Goal: Task Accomplishment & Management: Complete application form

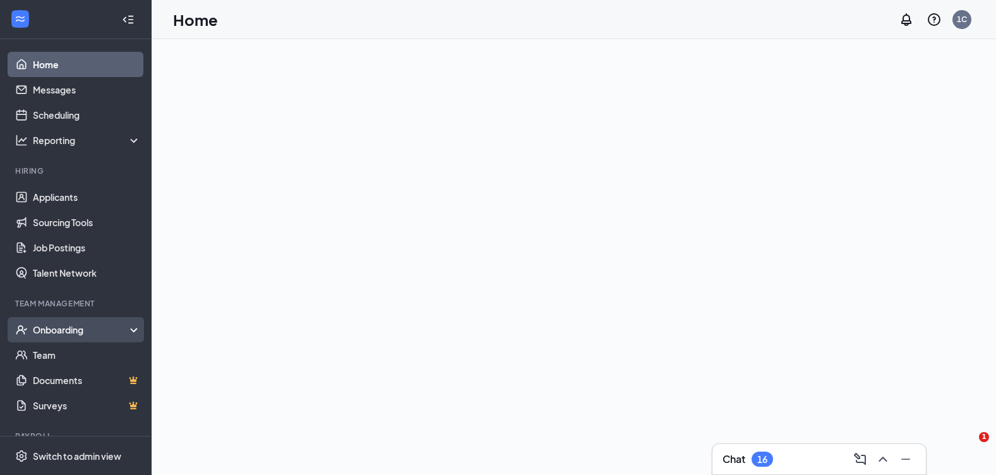
click at [70, 328] on div "Onboarding" at bounding box center [81, 329] width 97 height 13
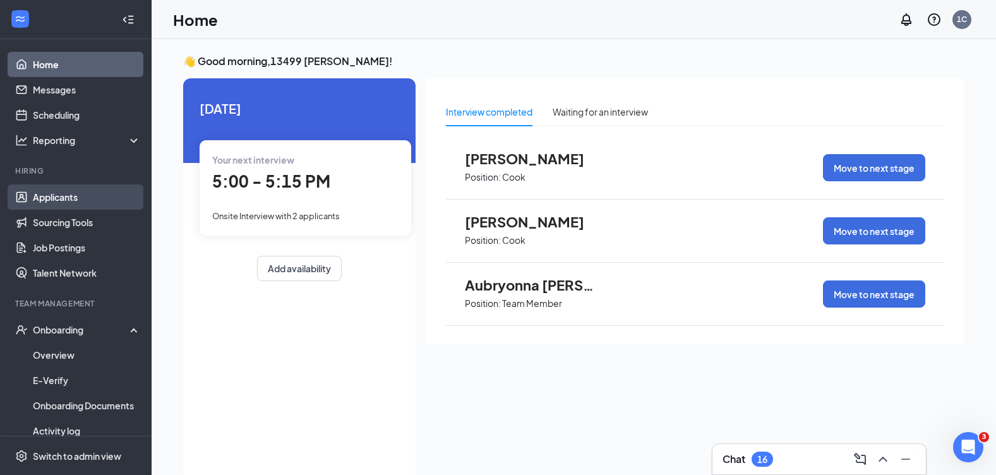
click at [79, 190] on link "Applicants" at bounding box center [87, 196] width 108 height 25
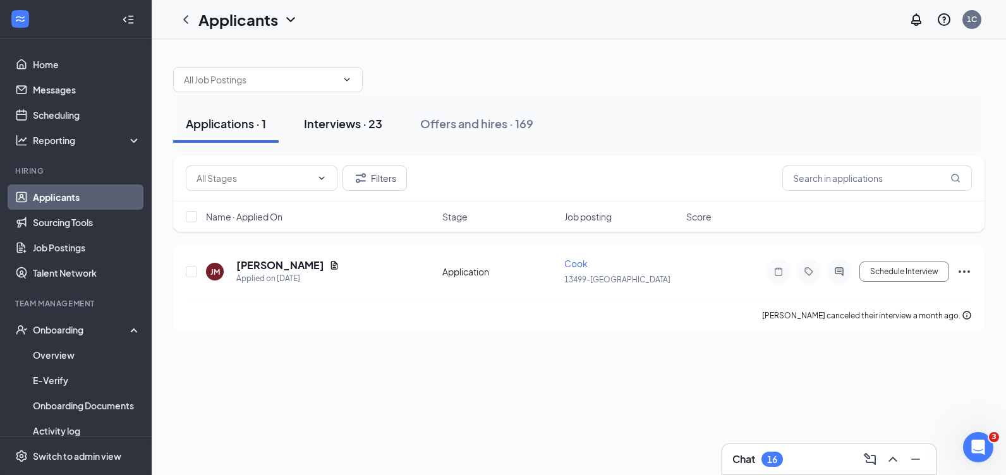
click at [335, 124] on div "Interviews · 23" at bounding box center [343, 124] width 78 height 16
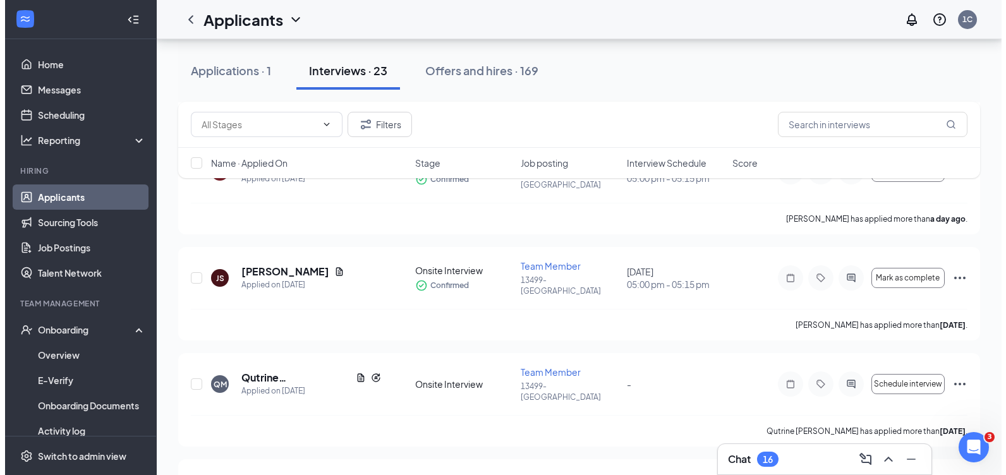
scroll to position [569, 0]
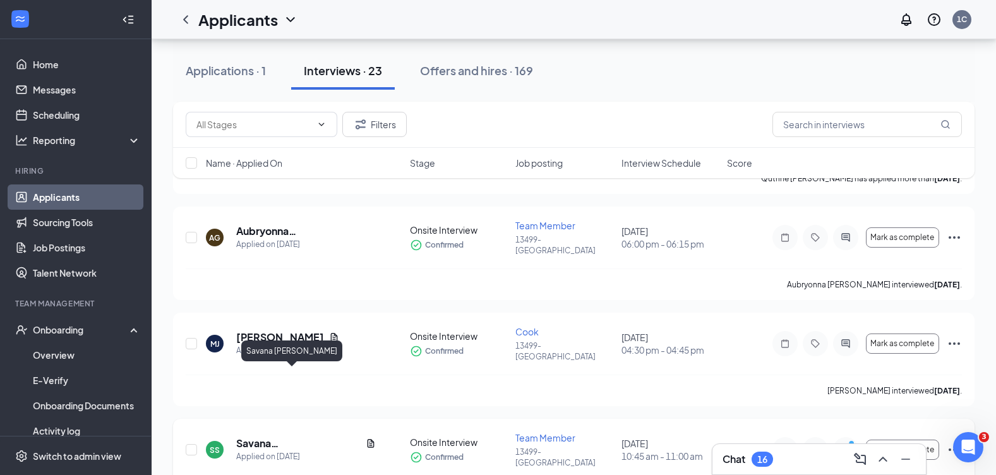
click at [267, 437] on h5 "Savana [PERSON_NAME]" at bounding box center [298, 444] width 124 height 14
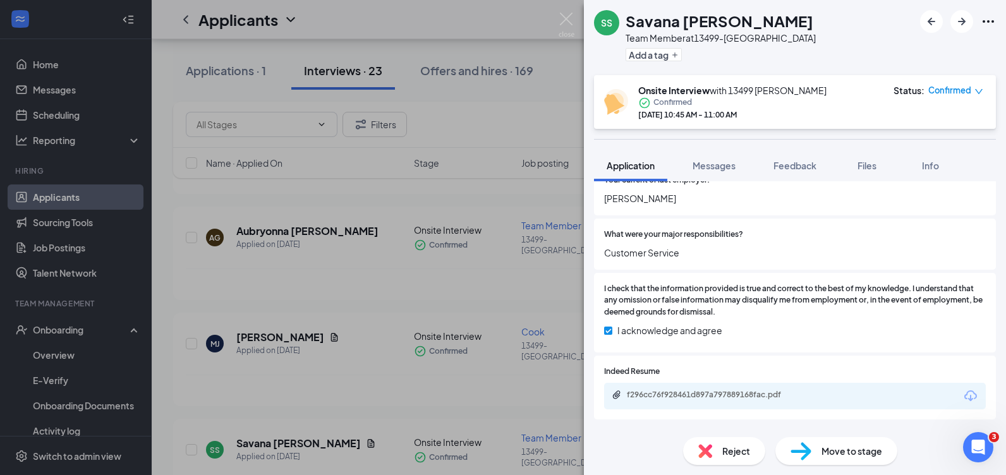
scroll to position [379, 0]
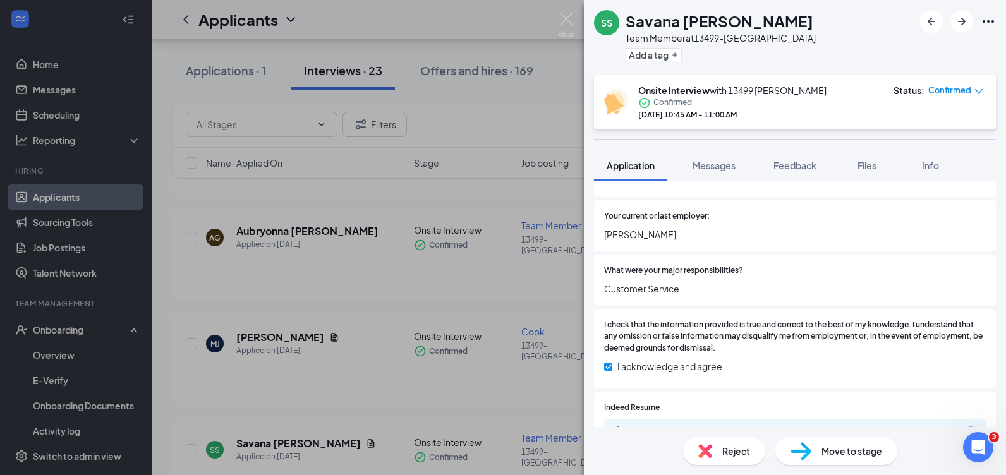
drag, startPoint x: 639, startPoint y: 304, endPoint x: 690, endPoint y: 214, distance: 104.7
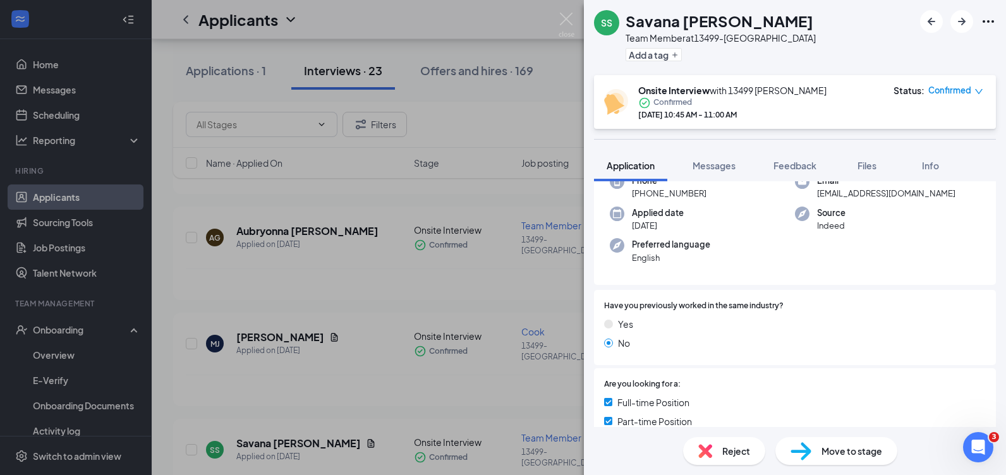
scroll to position [0, 0]
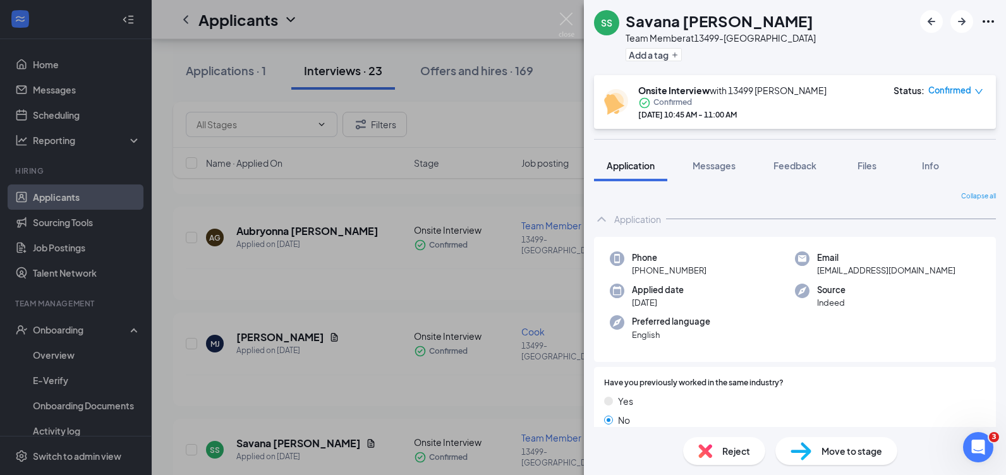
drag, startPoint x: 112, startPoint y: 160, endPoint x: 130, endPoint y: 169, distance: 20.1
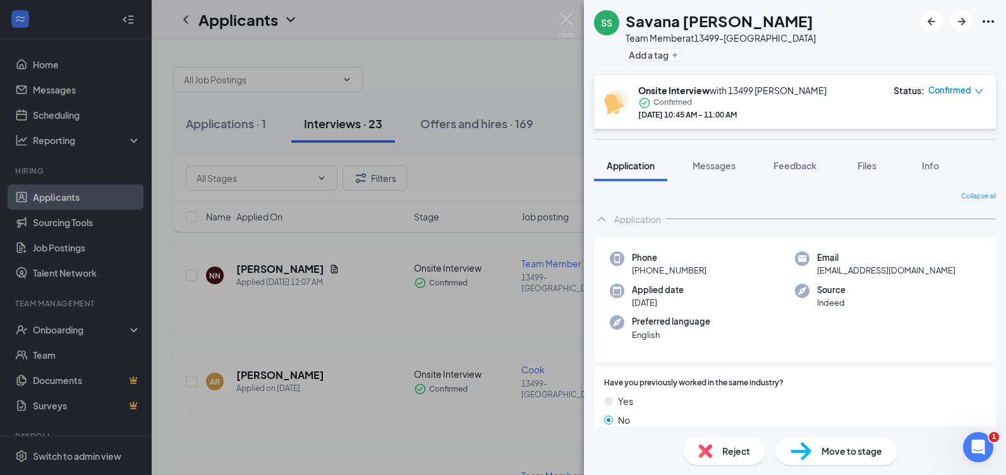
click at [61, 329] on div "SS [PERSON_NAME] Team Member at 13499-[PERSON_NAME] Add a tag Onsite Interview …" at bounding box center [503, 237] width 1006 height 475
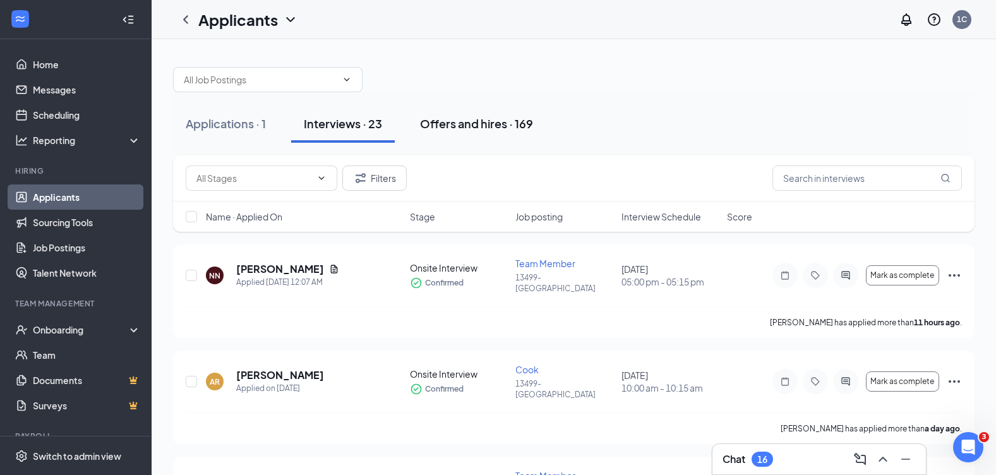
click at [493, 113] on button "Offers and hires · 169" at bounding box center [476, 124] width 138 height 38
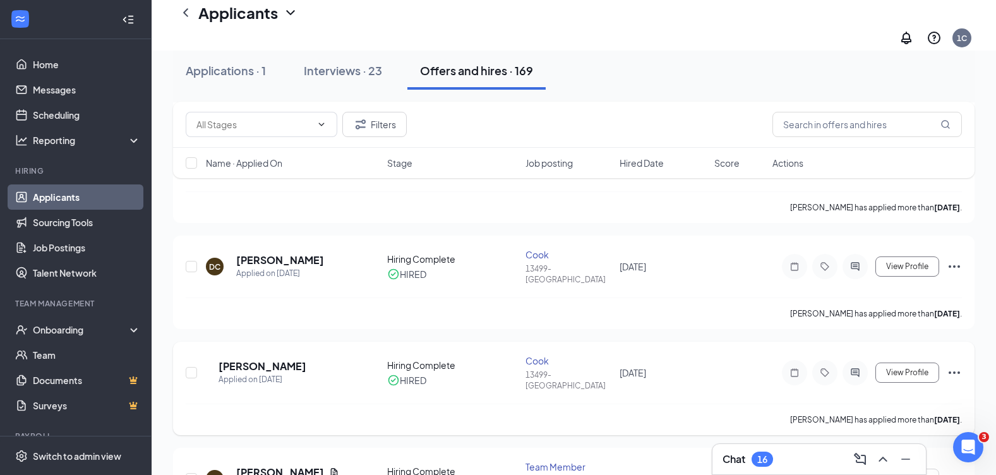
scroll to position [316, 0]
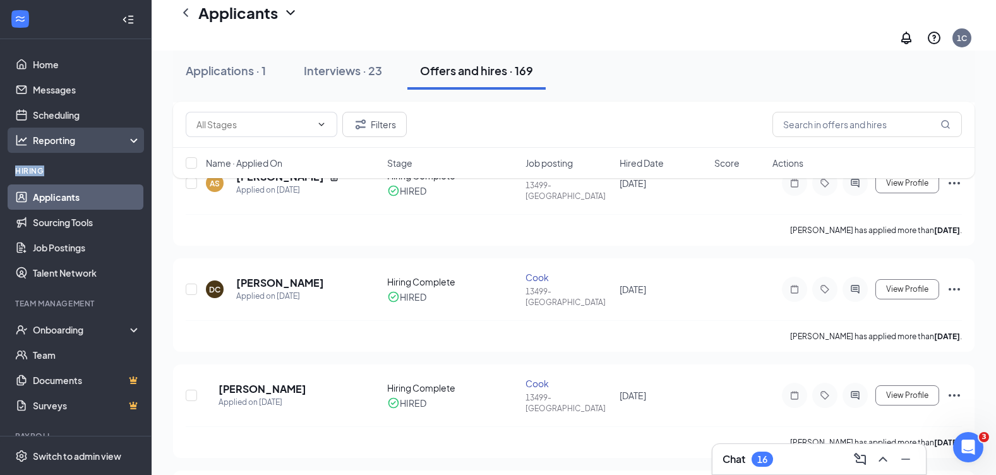
click at [101, 150] on ul "Home Messages Scheduling Reporting Hiring Applicants Sourcing Tools Job Posting…" at bounding box center [75, 259] width 151 height 441
click at [100, 196] on link "Applicants" at bounding box center [87, 196] width 108 height 25
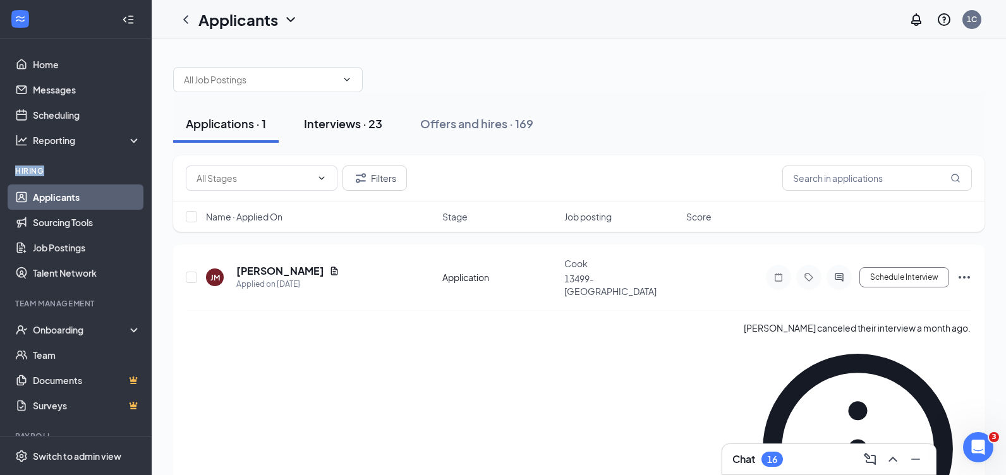
click at [353, 130] on div "Interviews · 23" at bounding box center [343, 124] width 78 height 16
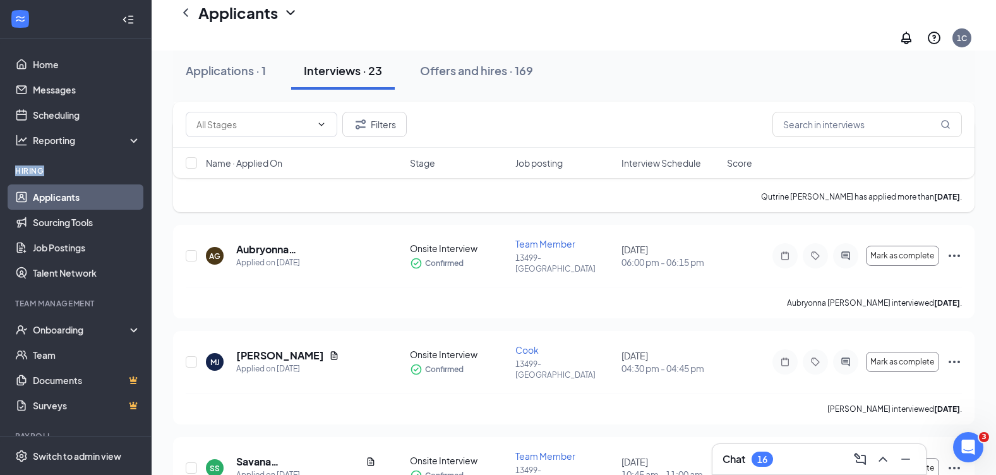
scroll to position [632, 0]
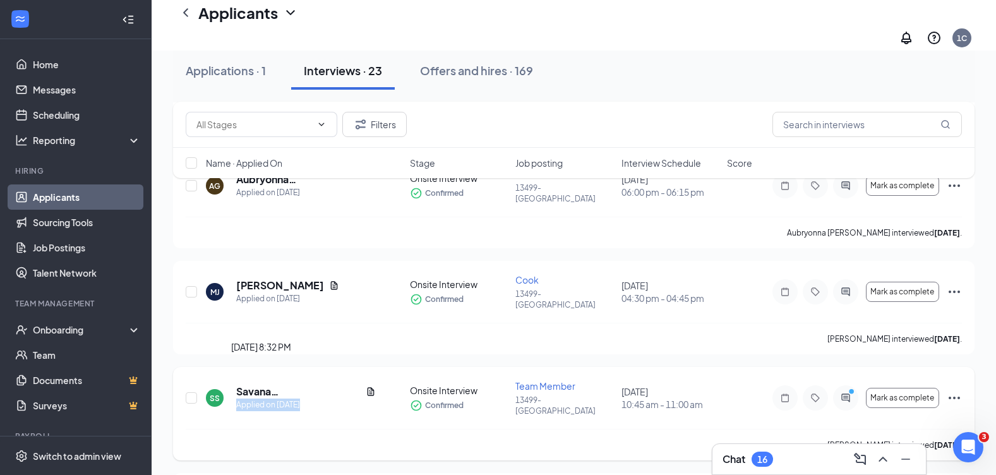
click at [306, 385] on div "Savana [PERSON_NAME] Applied on [DATE]" at bounding box center [306, 398] width 140 height 27
click at [908, 394] on span "Mark as complete" at bounding box center [903, 398] width 64 height 9
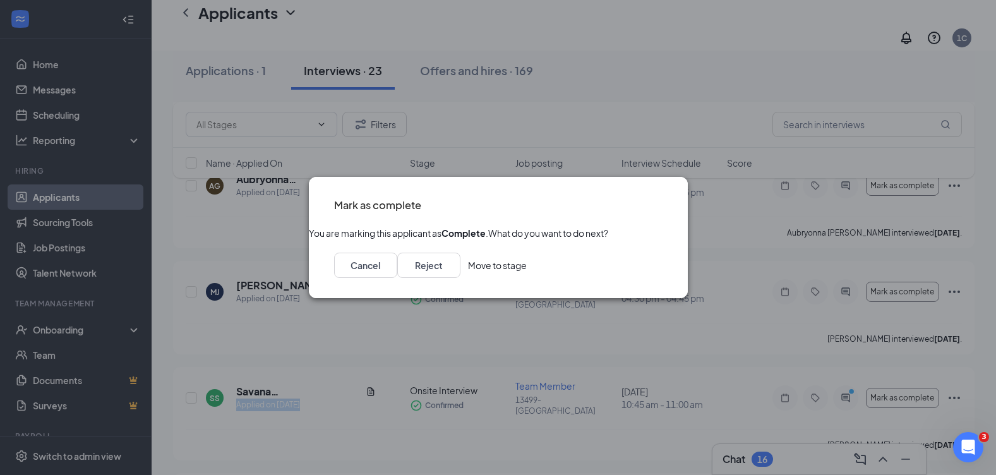
click at [527, 278] on button "Move to stage" at bounding box center [497, 265] width 59 height 25
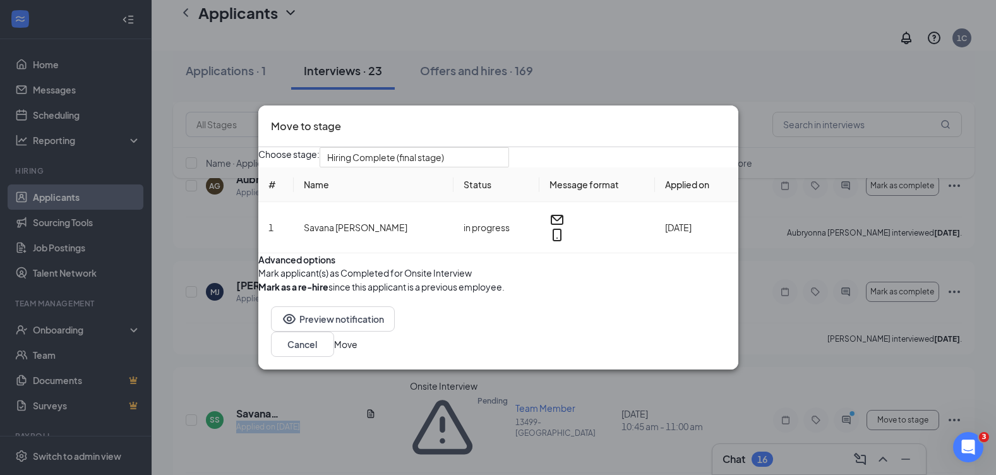
click at [358, 351] on button "Move" at bounding box center [345, 344] width 23 height 14
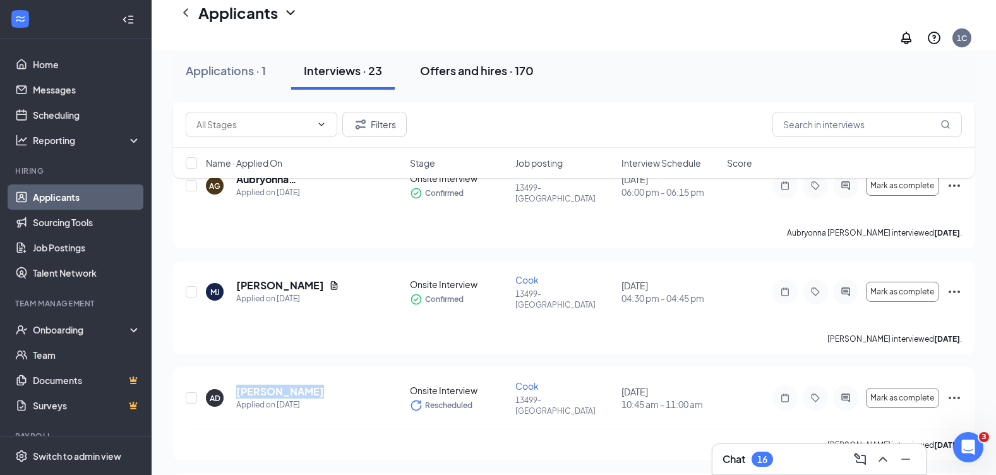
click at [460, 73] on div "Offers and hires · 170" at bounding box center [477, 71] width 114 height 16
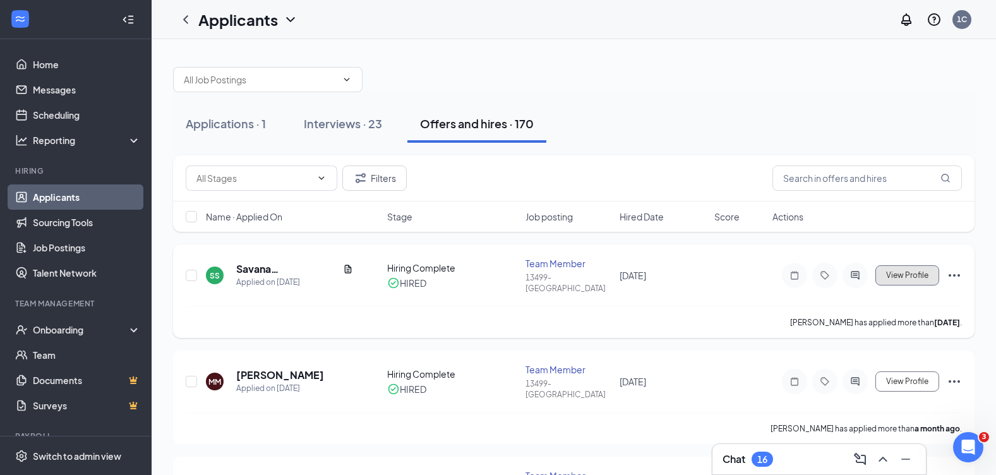
click at [899, 271] on span "View Profile" at bounding box center [907, 275] width 42 height 9
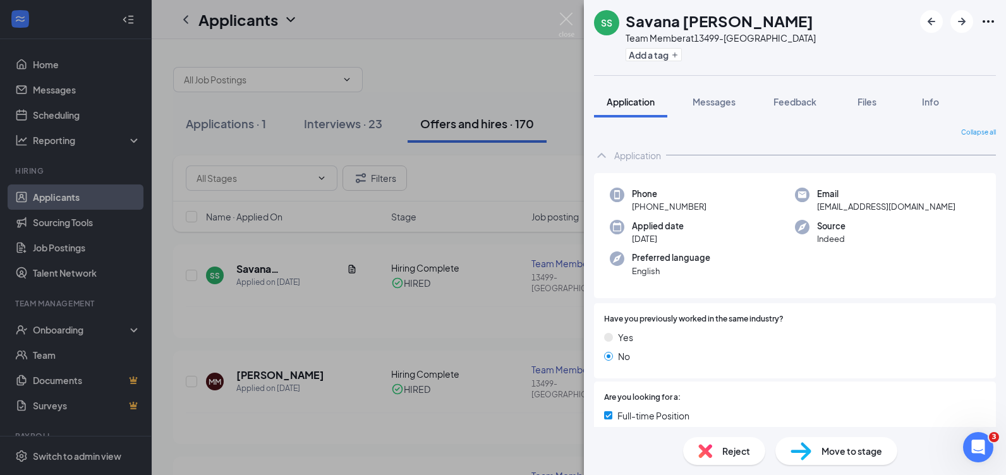
click at [857, 454] on span "Move to stage" at bounding box center [851, 451] width 61 height 14
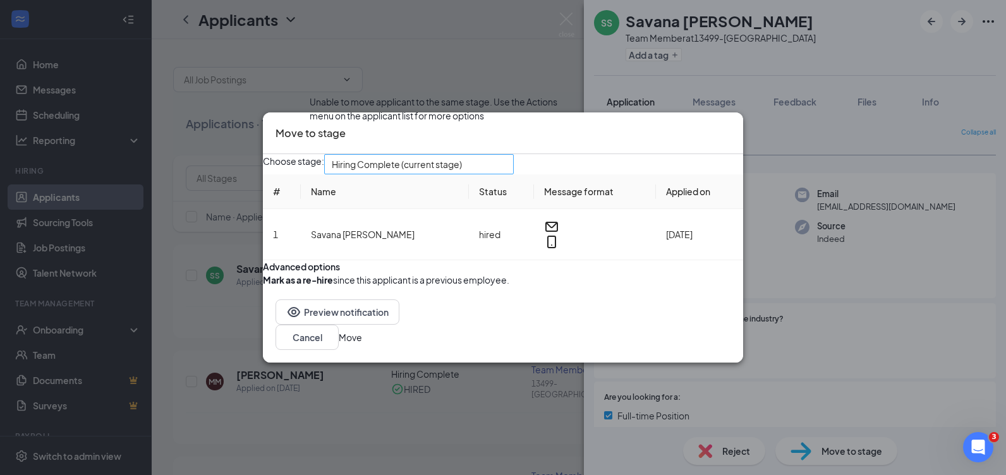
click at [462, 155] on span "Hiring Complete (current stage)" at bounding box center [397, 164] width 130 height 19
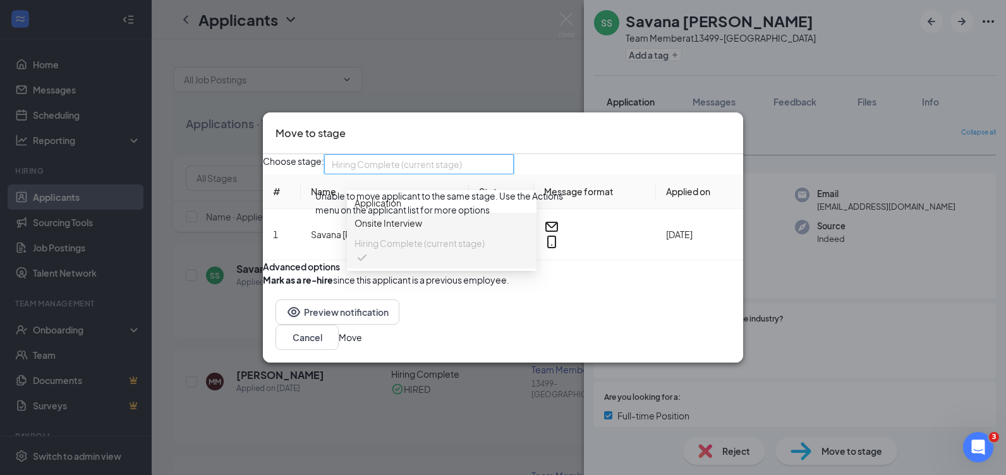
click at [409, 236] on span "Hiring Complete (current stage)" at bounding box center [419, 243] width 130 height 14
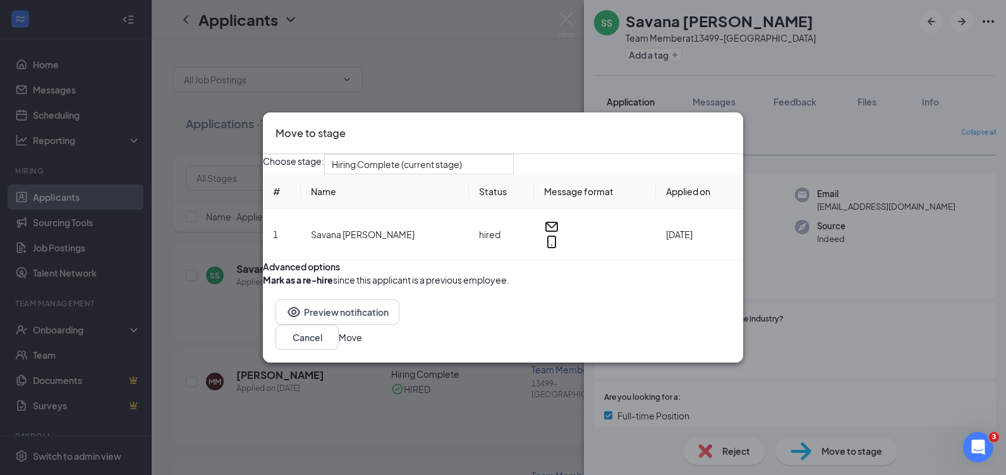
click at [735, 363] on div "Preview notification Cancel Move" at bounding box center [503, 325] width 480 height 76
click at [362, 344] on button "Move" at bounding box center [350, 337] width 23 height 14
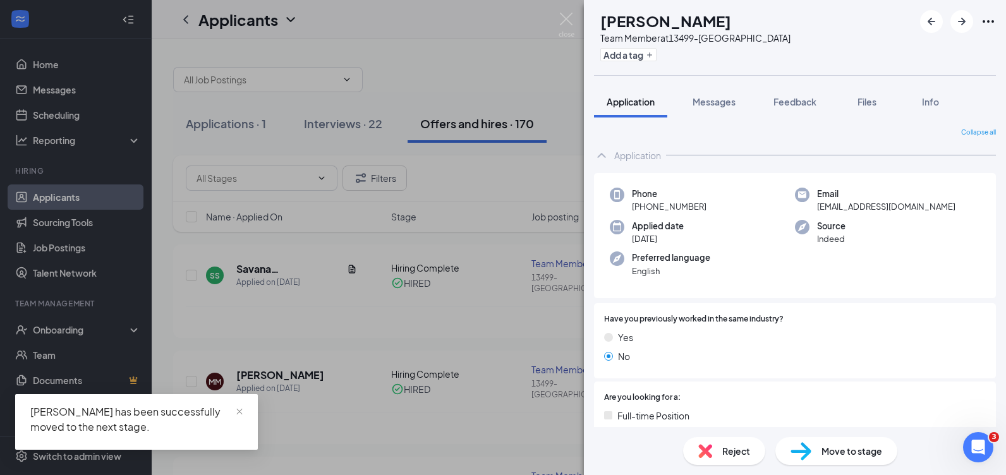
click at [50, 332] on div "MM [PERSON_NAME] Team Member at 13499-[PERSON_NAME] Add a tag Application Messa…" at bounding box center [503, 237] width 1006 height 475
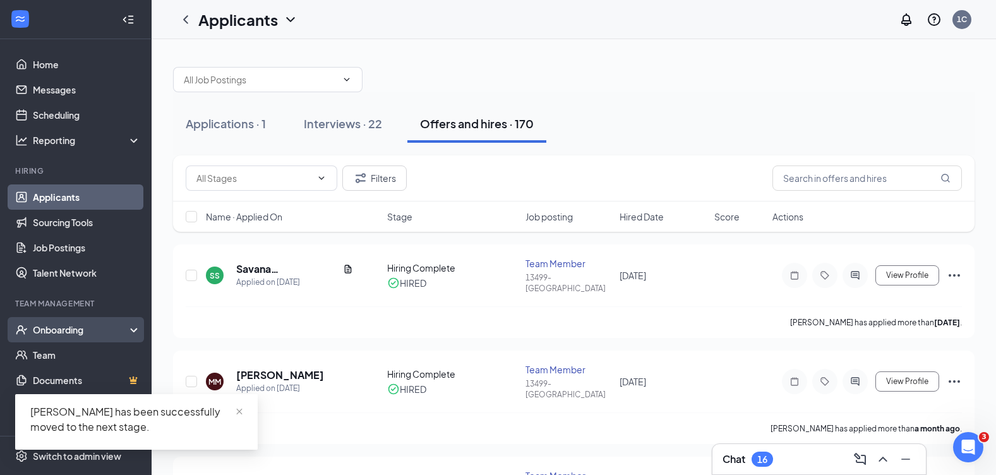
click at [52, 329] on div "Onboarding" at bounding box center [81, 329] width 97 height 13
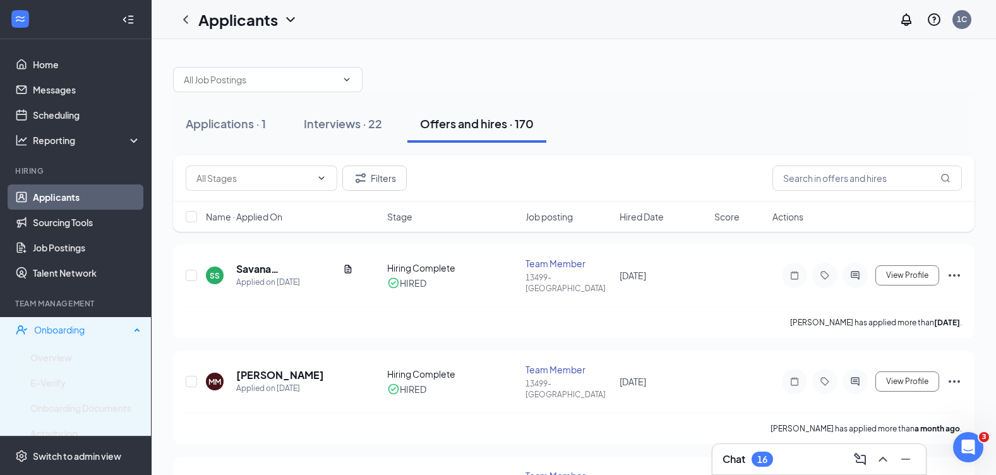
click at [54, 329] on div "Onboarding" at bounding box center [82, 329] width 96 height 13
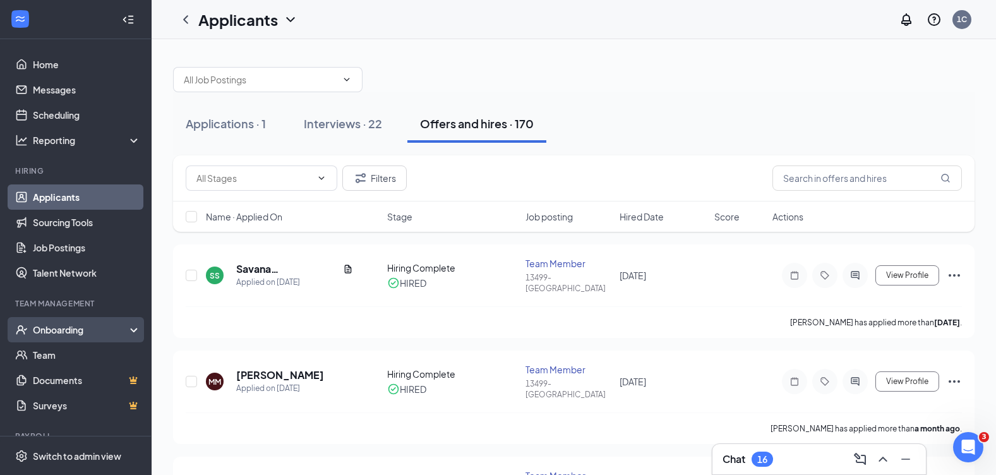
click at [54, 329] on div "Onboarding" at bounding box center [81, 329] width 97 height 13
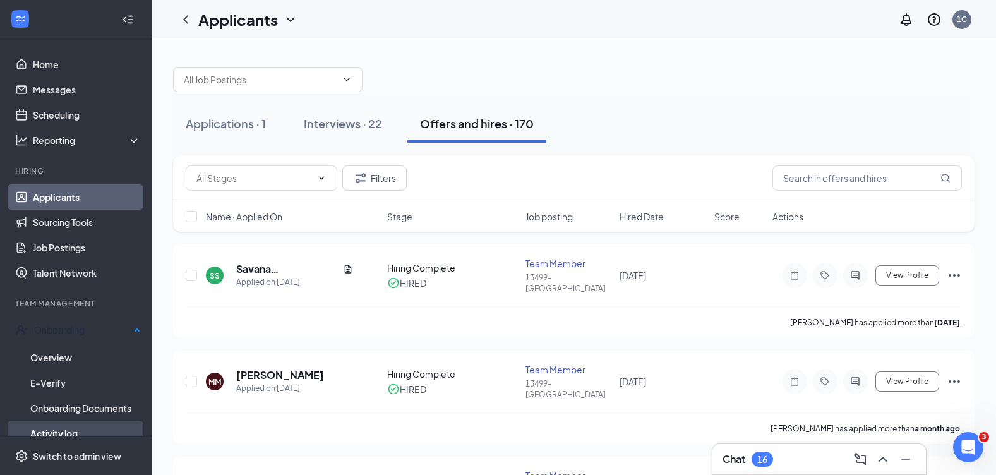
click at [65, 432] on link "Activity log" at bounding box center [85, 433] width 111 height 25
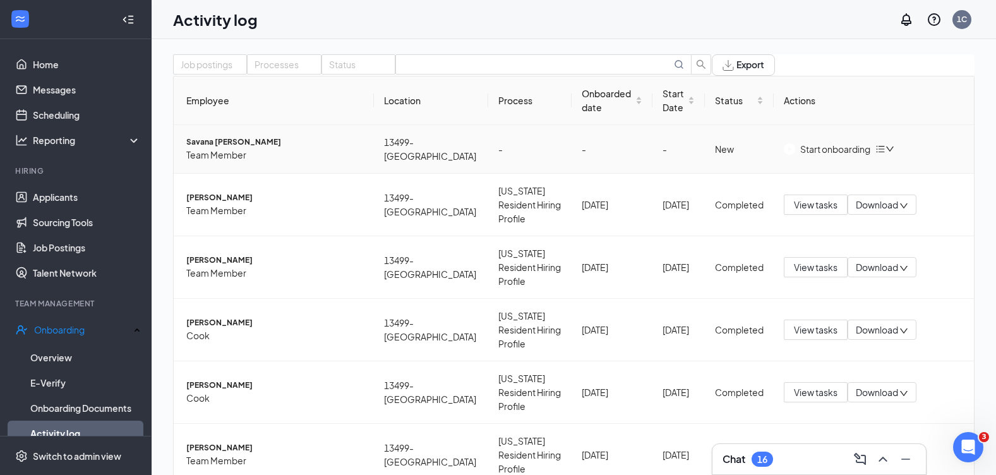
click at [793, 155] on img "button" at bounding box center [789, 148] width 11 height 11
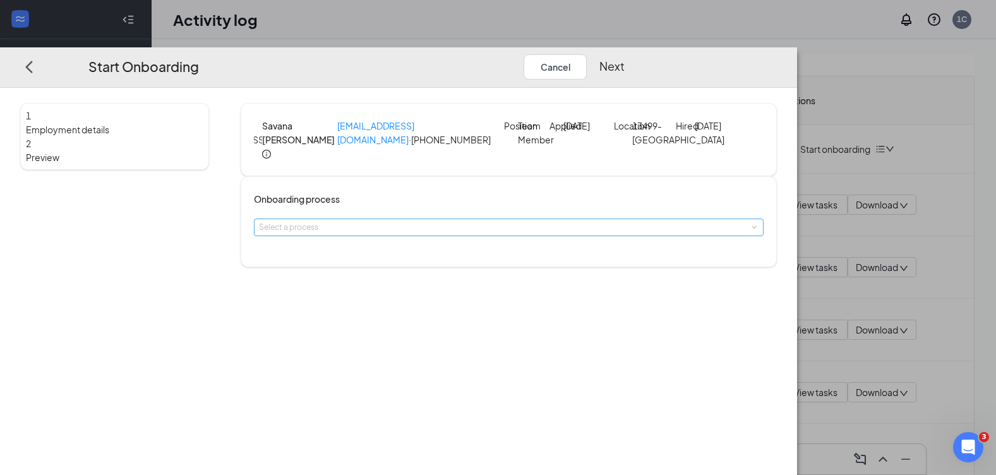
click at [383, 234] on div "Select a process" at bounding box center [505, 227] width 493 height 13
click at [409, 201] on div "Onboarding process Select a process" at bounding box center [509, 221] width 536 height 91
click at [386, 234] on div "Select a process" at bounding box center [505, 227] width 493 height 13
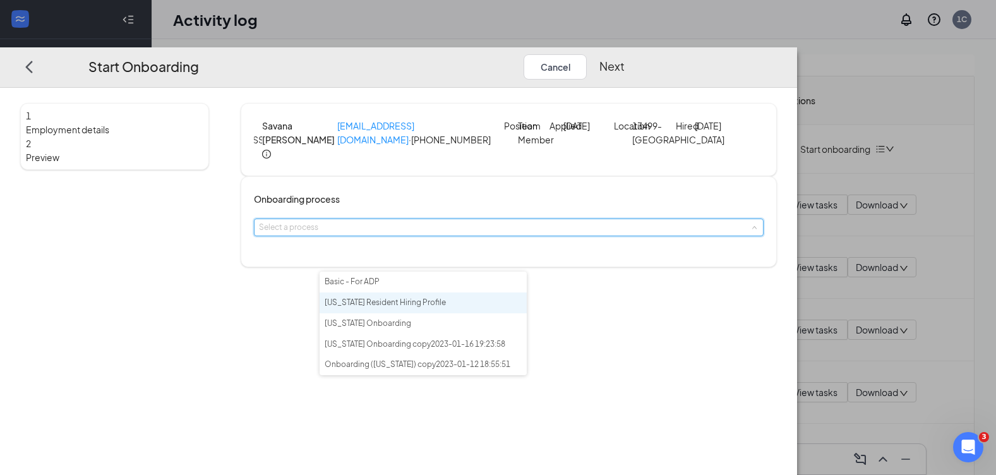
click at [367, 307] on span "[US_STATE] Resident Hiring Profile" at bounding box center [385, 302] width 121 height 9
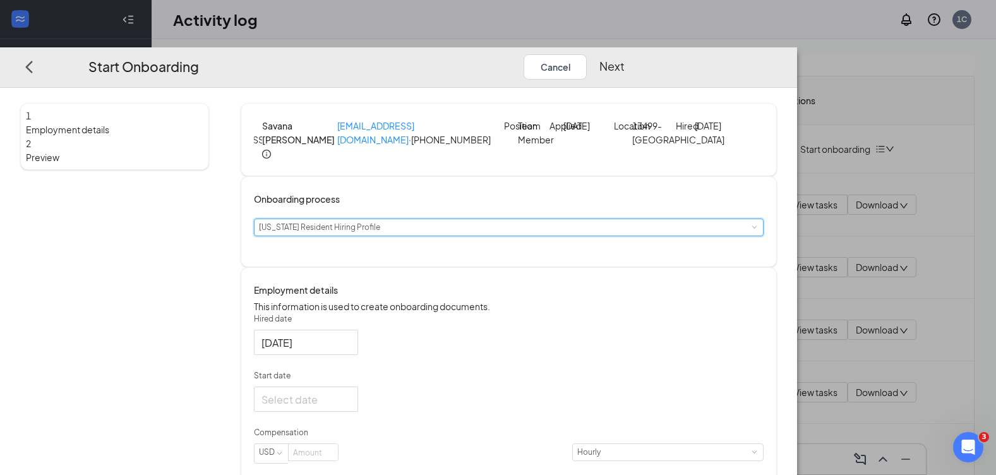
click at [380, 232] on span "[US_STATE] Resident Hiring Profile" at bounding box center [319, 226] width 121 height 9
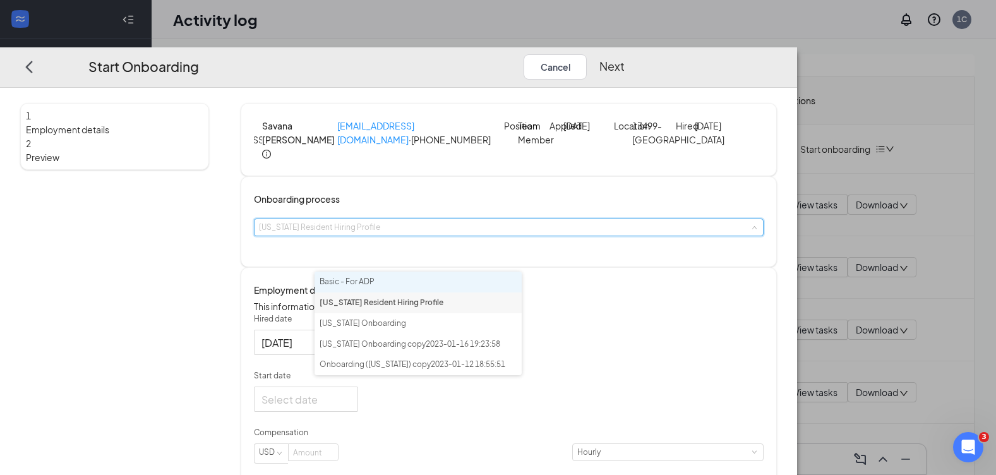
click at [359, 284] on span "Basic - For ADP" at bounding box center [347, 281] width 55 height 9
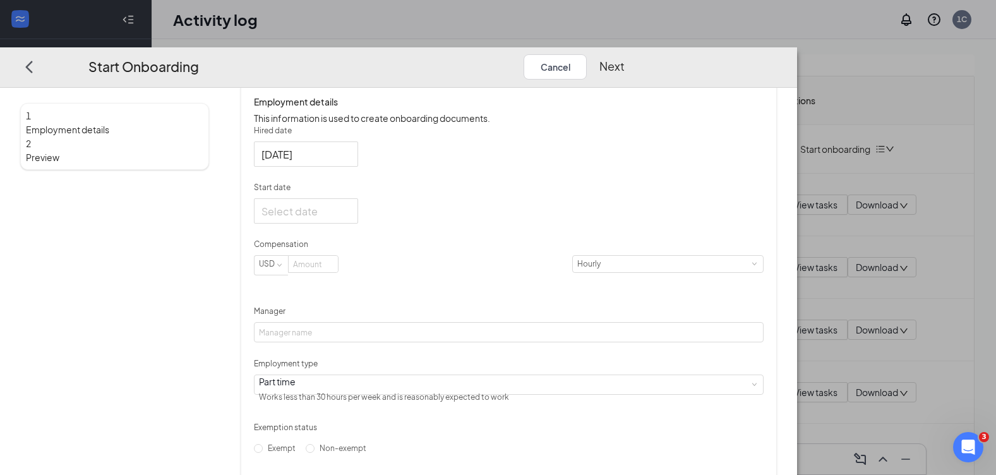
scroll to position [190, 0]
click at [351, 218] on div at bounding box center [306, 210] width 89 height 16
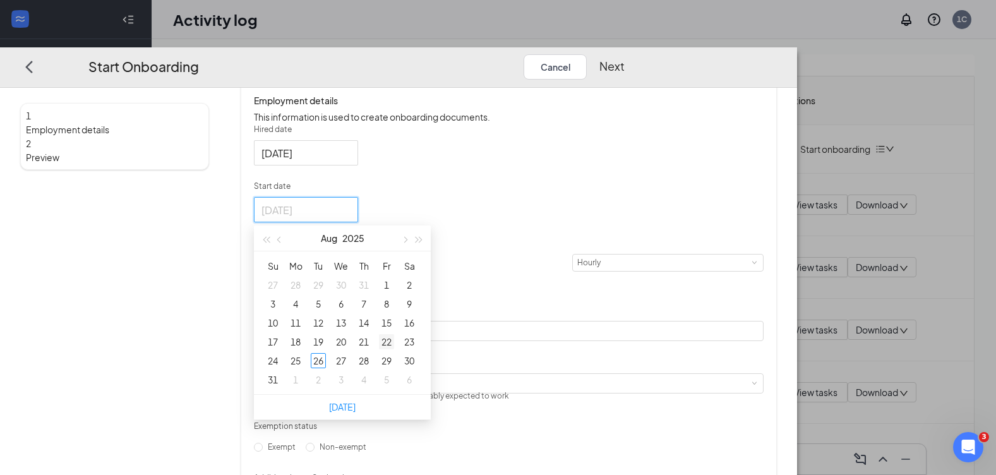
type input "[DATE]"
click at [394, 349] on div "22" at bounding box center [386, 341] width 15 height 15
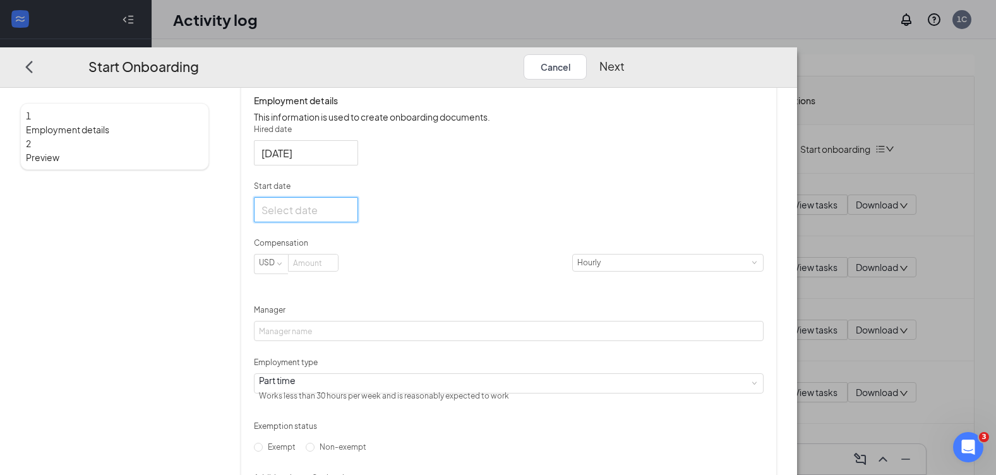
click at [351, 218] on div at bounding box center [306, 210] width 89 height 16
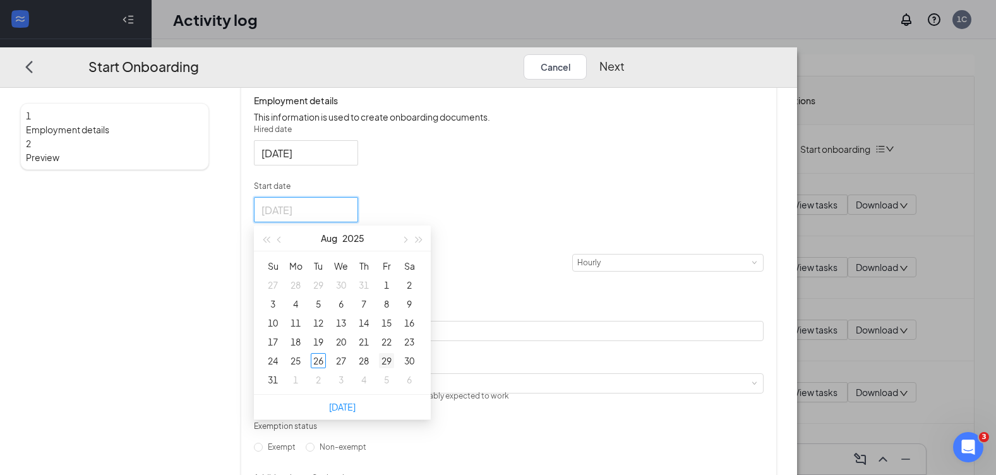
type input "[DATE]"
click at [394, 368] on div "29" at bounding box center [386, 360] width 15 height 15
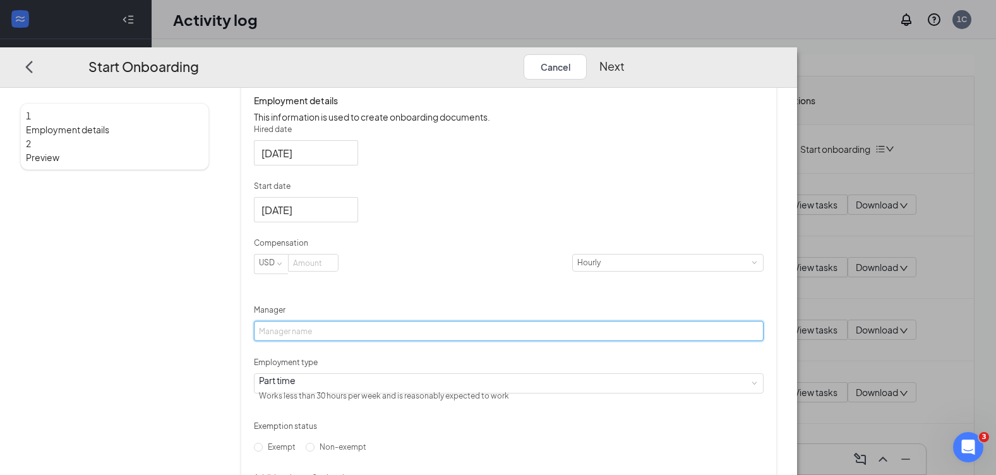
click at [346, 341] on input "Manager" at bounding box center [508, 331] width 509 height 20
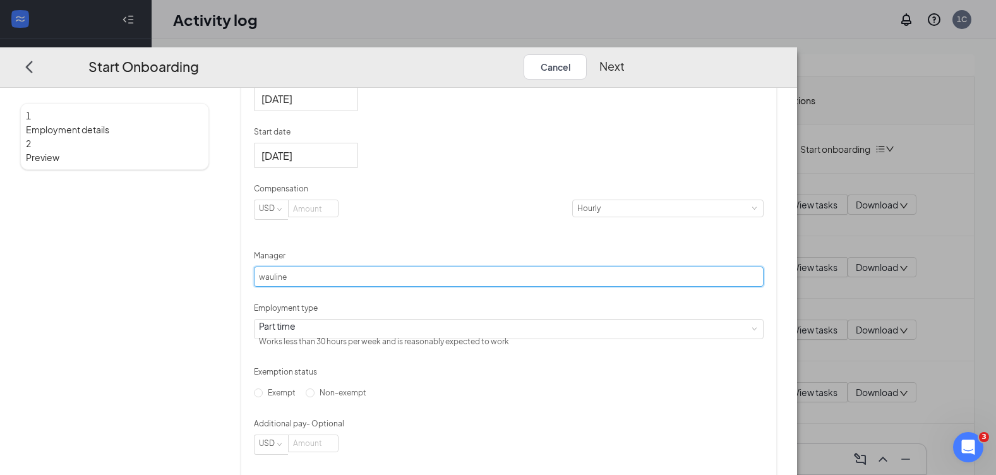
scroll to position [325, 0]
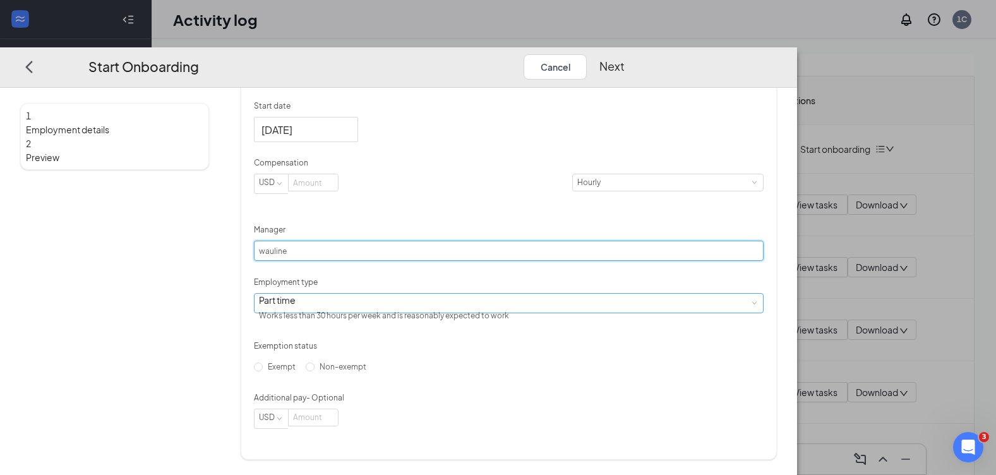
type input "wauline"
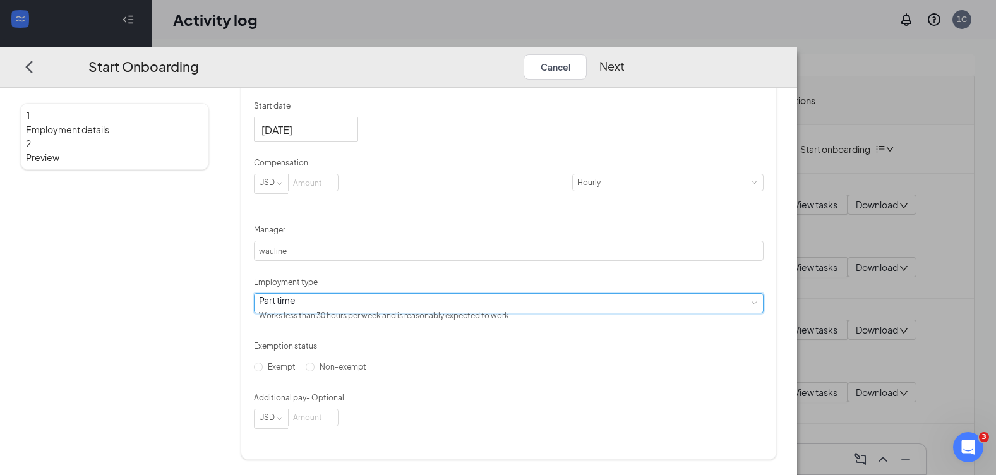
click at [378, 294] on div "Part time Works less than 30 hours per week and is reasonably expected to work" at bounding box center [508, 303] width 499 height 19
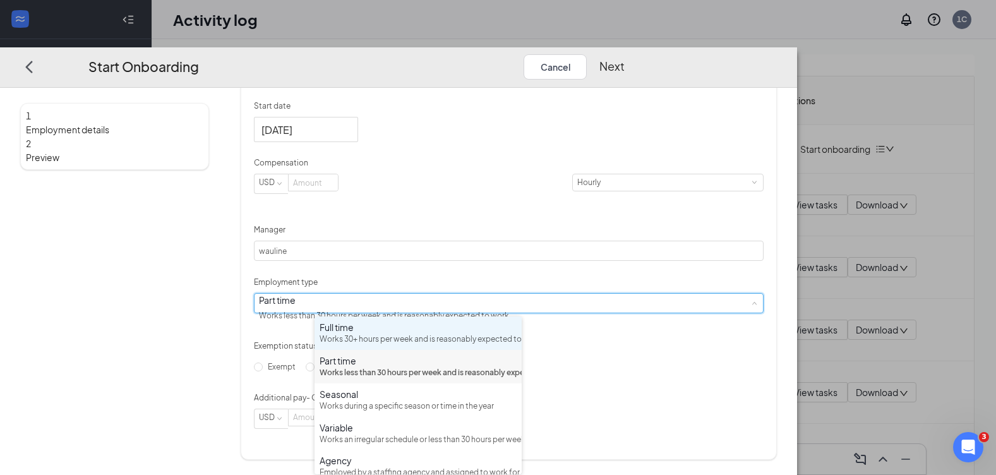
click at [459, 337] on div "Works 30+ hours per week and is reasonably expected to work" at bounding box center [418, 340] width 197 height 12
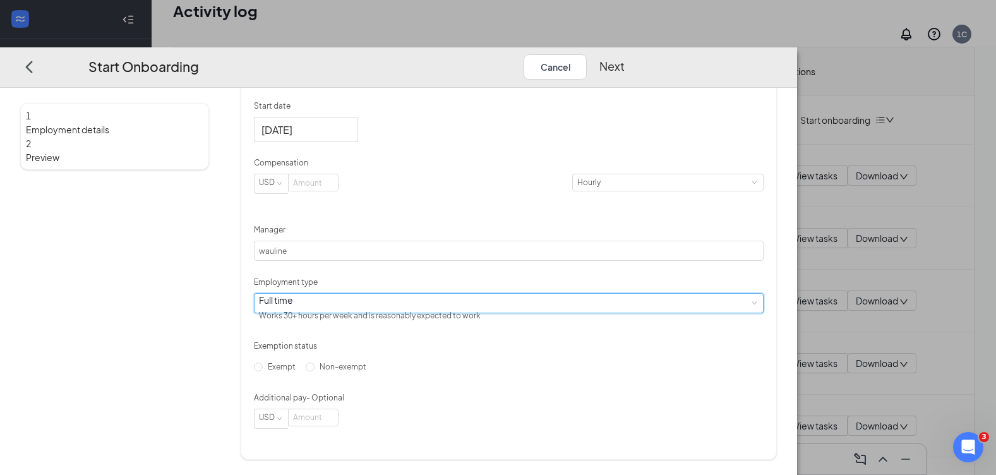
scroll to position [57, 0]
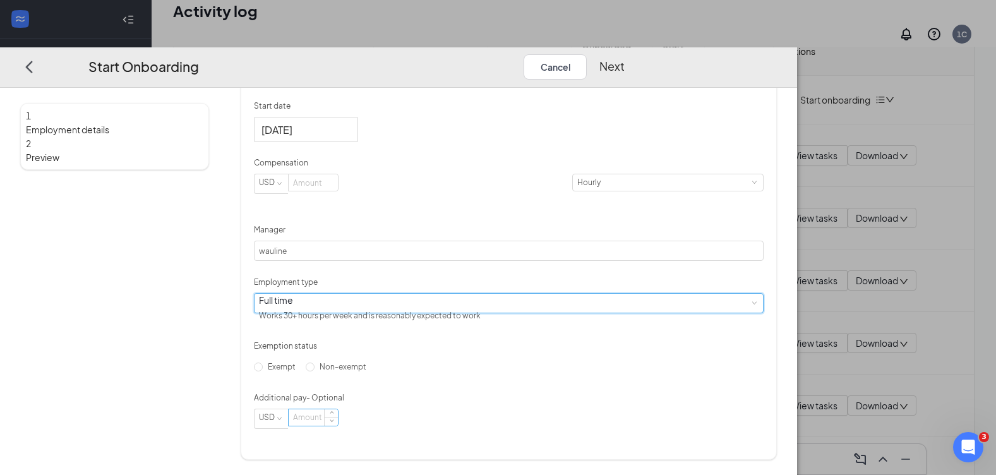
click at [338, 426] on input at bounding box center [313, 417] width 49 height 16
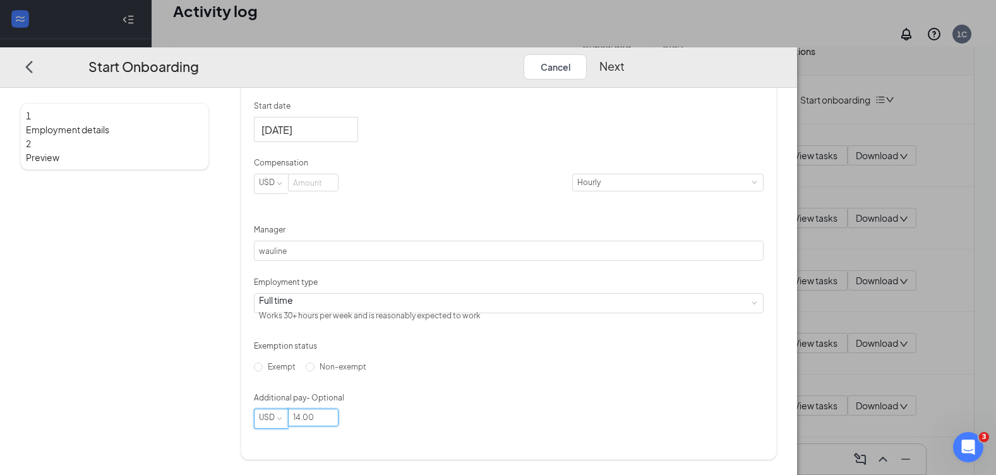
type input "14"
click at [284, 426] on div "USD" at bounding box center [271, 417] width 25 height 16
click at [315, 371] on input "Non-exempt" at bounding box center [310, 367] width 9 height 9
radio input "true"
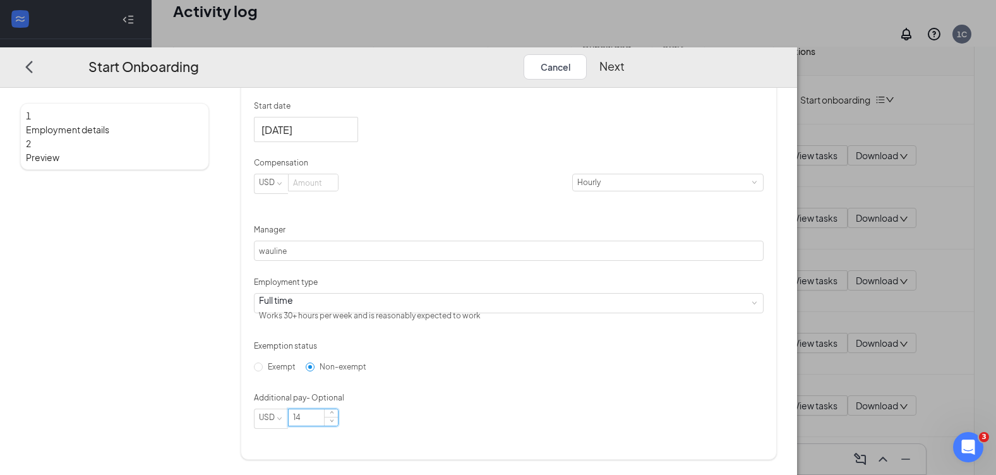
click at [338, 426] on input "14" at bounding box center [313, 417] width 49 height 16
type input "1"
click at [338, 186] on input at bounding box center [313, 182] width 49 height 16
type input "14"
click at [625, 54] on button "Next" at bounding box center [612, 66] width 25 height 25
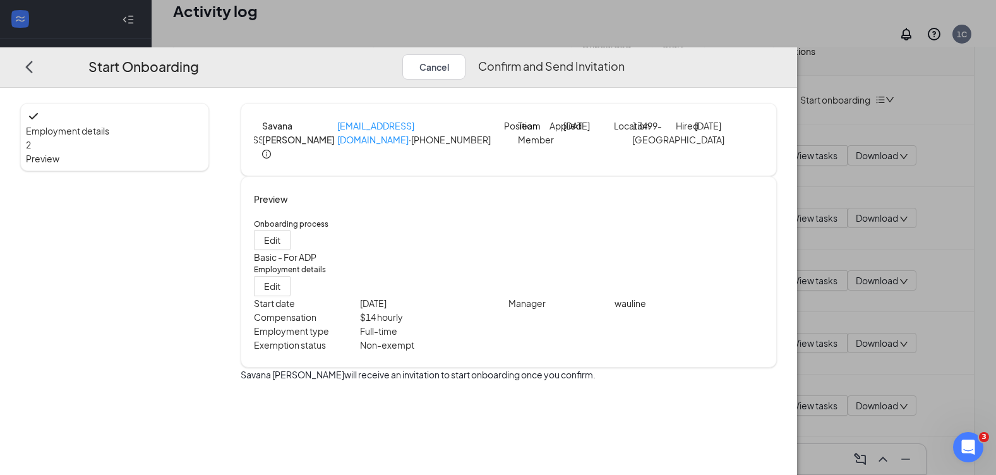
scroll to position [0, 0]
click at [625, 54] on button "Confirm and Send Invitation" at bounding box center [551, 66] width 147 height 25
